Goal: Check status: Check status

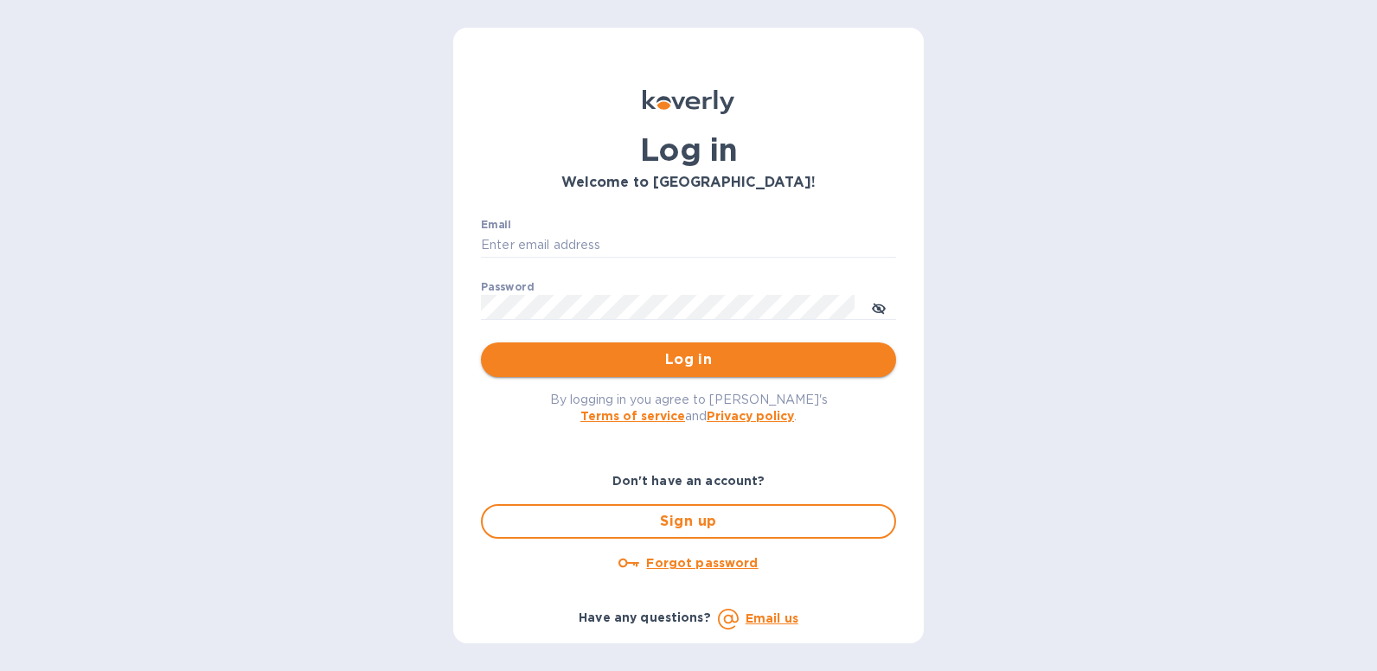
type input "[EMAIL_ADDRESS][DOMAIN_NAME]"
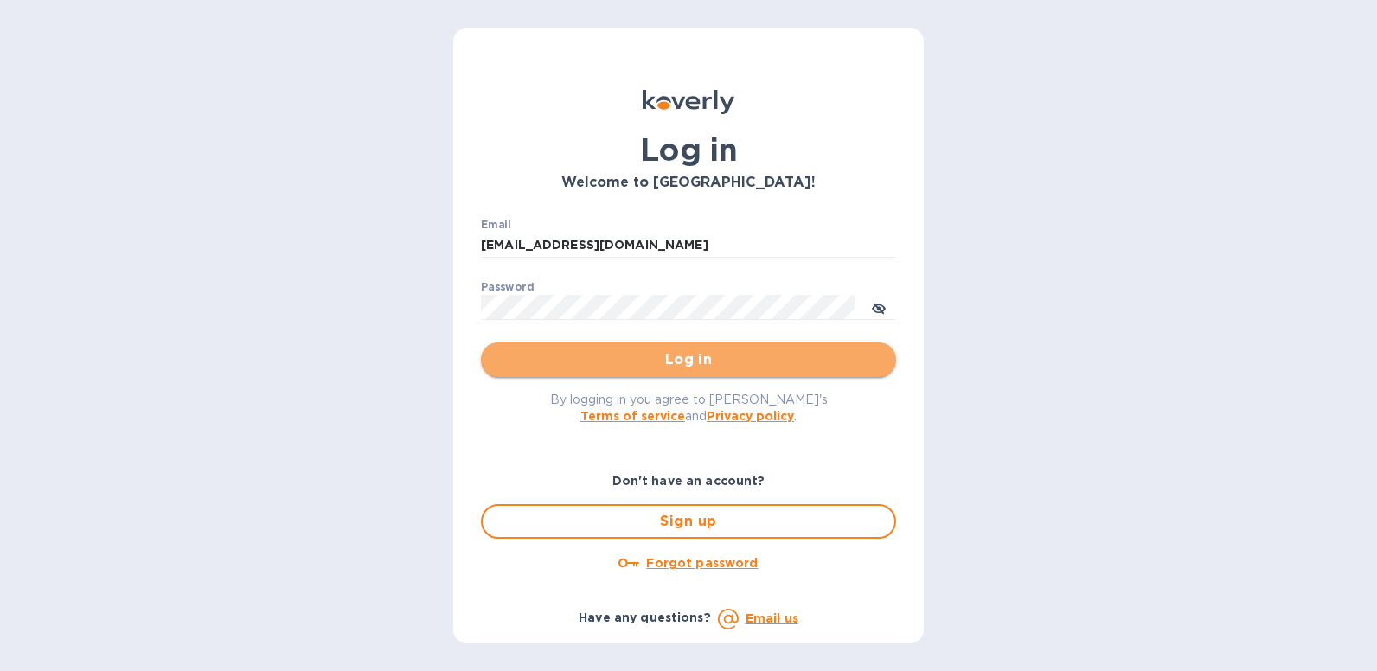
click at [678, 369] on span "Log in" at bounding box center [689, 360] width 388 height 21
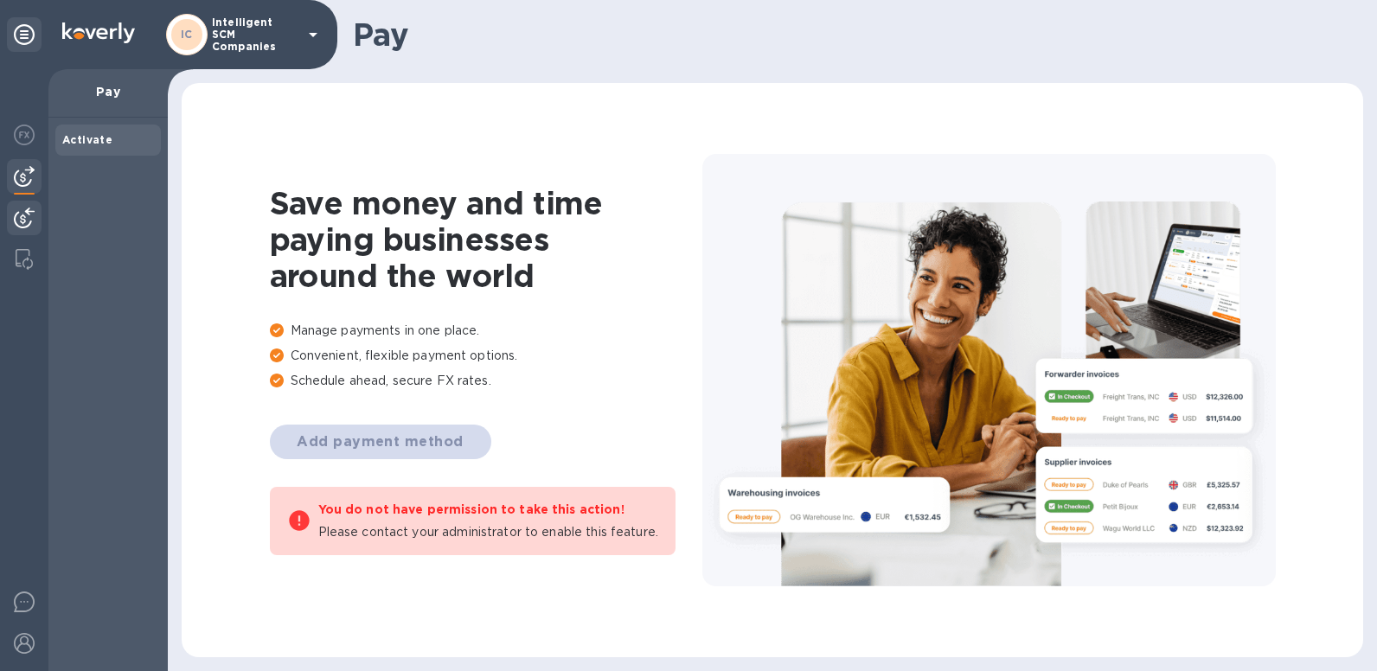
click at [28, 223] on img at bounding box center [24, 218] width 21 height 21
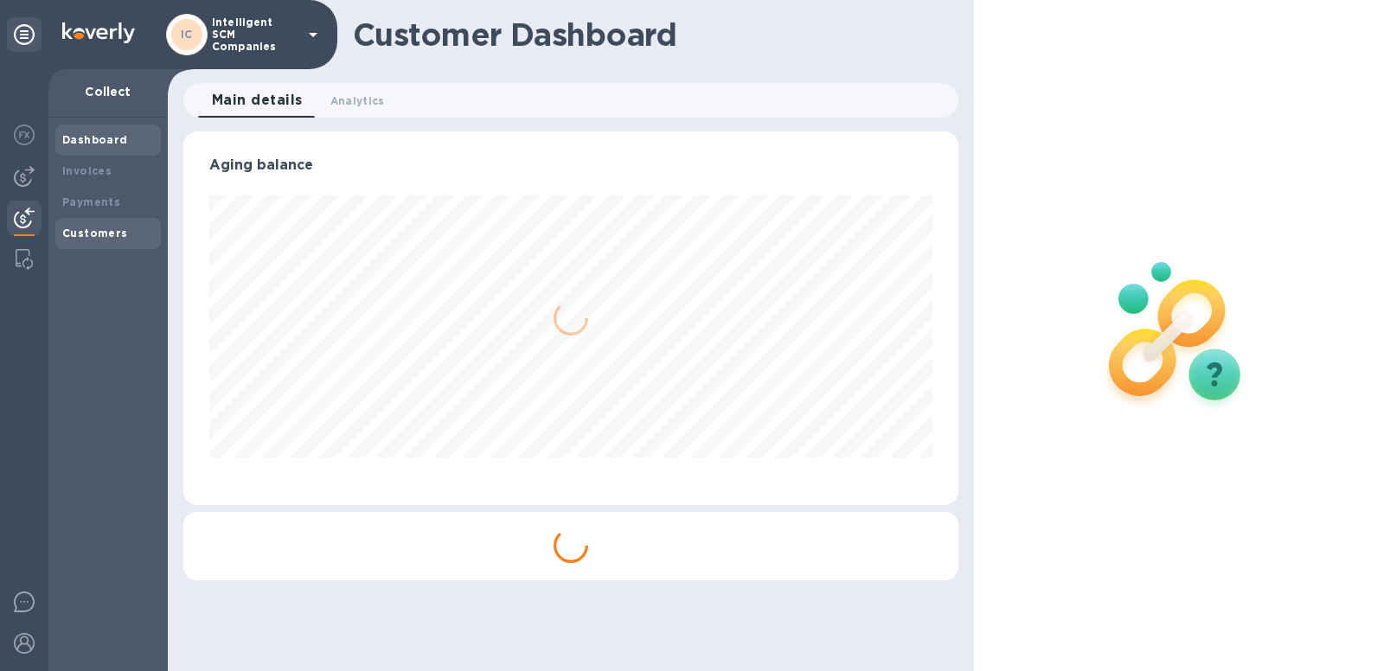
scroll to position [374, 775]
click at [103, 198] on b "Payments" at bounding box center [91, 202] width 58 height 13
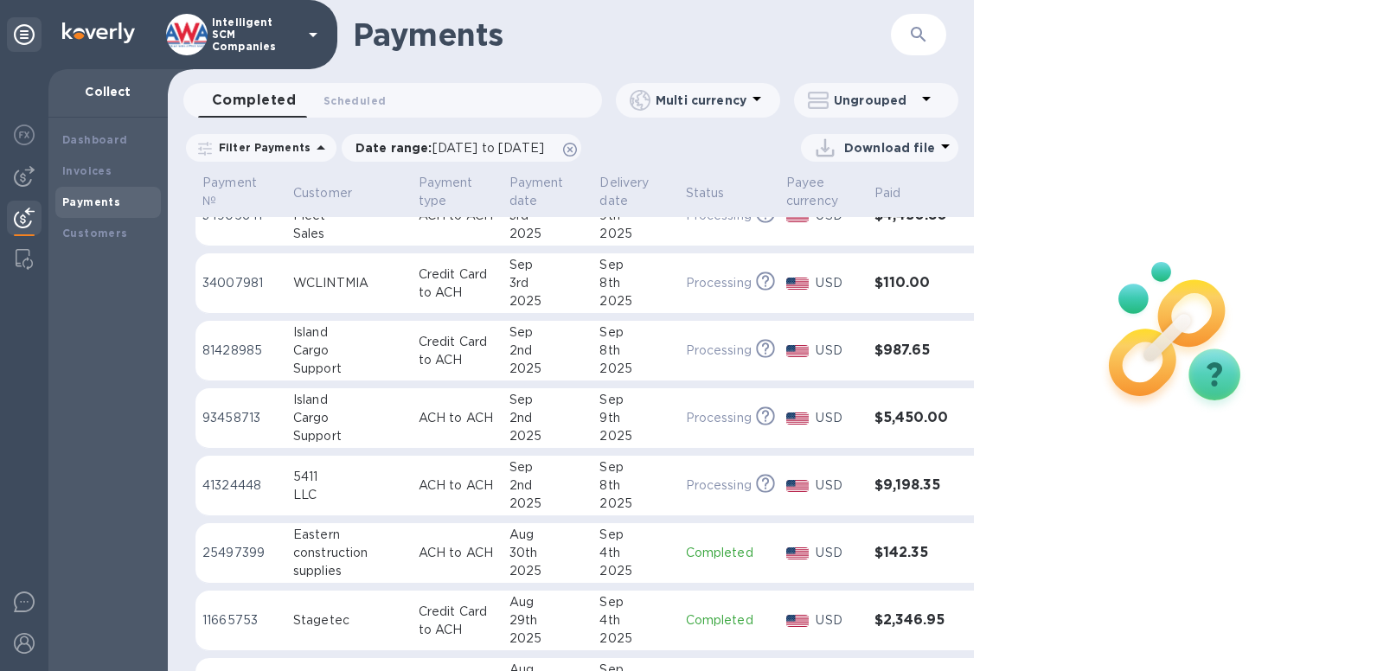
scroll to position [721, 0]
